Goal: Task Accomplishment & Management: Manage account settings

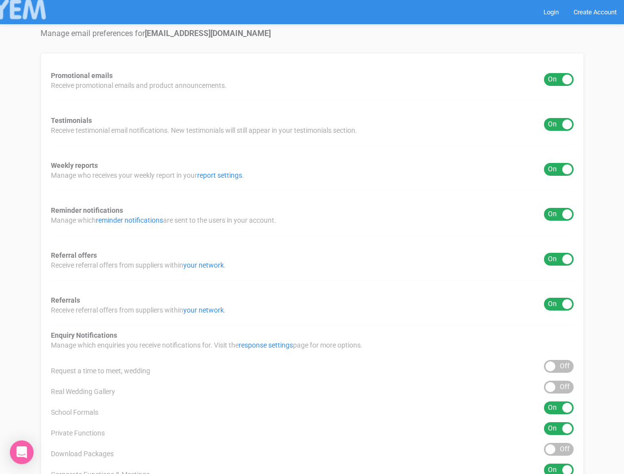
click at [312, 237] on div "Promotional emails ON OFF Receive promotional emails and product announcements.…" at bounding box center [311, 367] width 543 height 628
click at [558, 79] on div "ON OFF" at bounding box center [559, 79] width 30 height 13
click at [558, 124] on div "ON OFF" at bounding box center [559, 124] width 30 height 13
click at [558, 169] on div "ON OFF" at bounding box center [559, 169] width 30 height 13
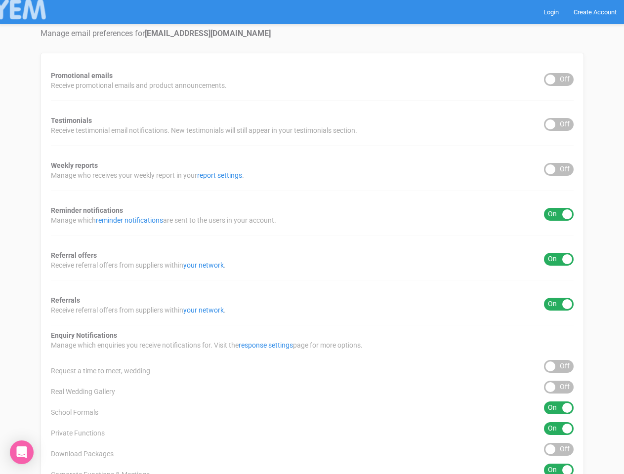
click at [558, 214] on div "ON OFF" at bounding box center [559, 214] width 30 height 13
click at [558, 259] on div "ON OFF" at bounding box center [559, 259] width 30 height 13
click at [558, 304] on div "ON OFF" at bounding box center [559, 304] width 30 height 13
click at [558, 366] on div "ON OFF" at bounding box center [559, 366] width 30 height 13
click at [558, 387] on div "ON OFF" at bounding box center [559, 387] width 30 height 13
